Goal: Task Accomplishment & Management: Complete application form

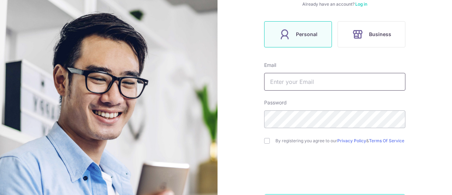
click at [345, 76] on input "text" at bounding box center [334, 82] width 141 height 18
type input "[EMAIL_ADDRESS][DOMAIN_NAME]"
click at [328, 109] on div "Password" at bounding box center [334, 113] width 141 height 29
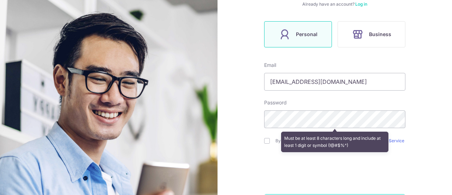
click at [437, 91] on div "Welcome, let’s get started! Already have an account? Log in Personal Business E…" at bounding box center [335, 97] width 235 height 195
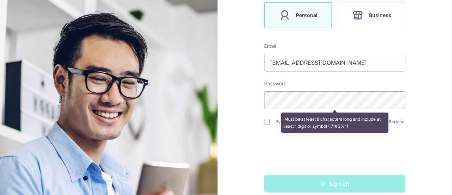
scroll to position [136, 0]
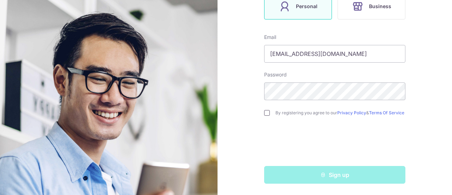
click at [266, 111] on input "checkbox" at bounding box center [267, 113] width 6 height 6
checkbox input "true"
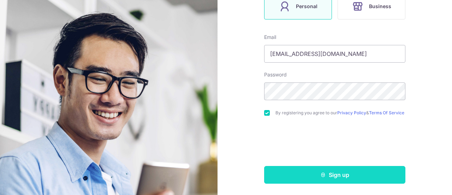
click at [318, 172] on button "Sign up" at bounding box center [334, 175] width 141 height 18
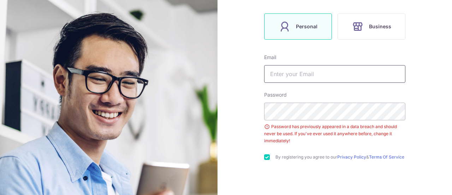
scroll to position [125, 0]
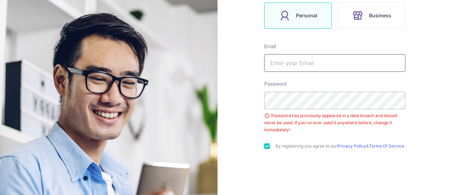
click at [311, 61] on input "text" at bounding box center [334, 63] width 141 height 18
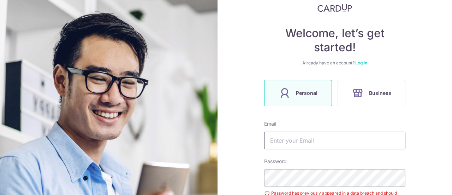
scroll to position [0, 0]
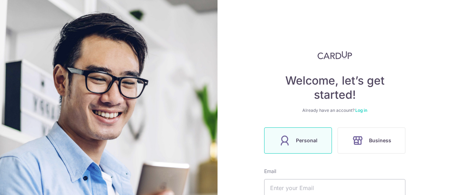
drag, startPoint x: 435, startPoint y: 77, endPoint x: 417, endPoint y: 72, distance: 18.1
click at [435, 77] on div "Welcome, let’s get started! Already have an account? Log in Personal Business E…" at bounding box center [335, 97] width 235 height 195
